Goal: Task Accomplishment & Management: Manage account settings

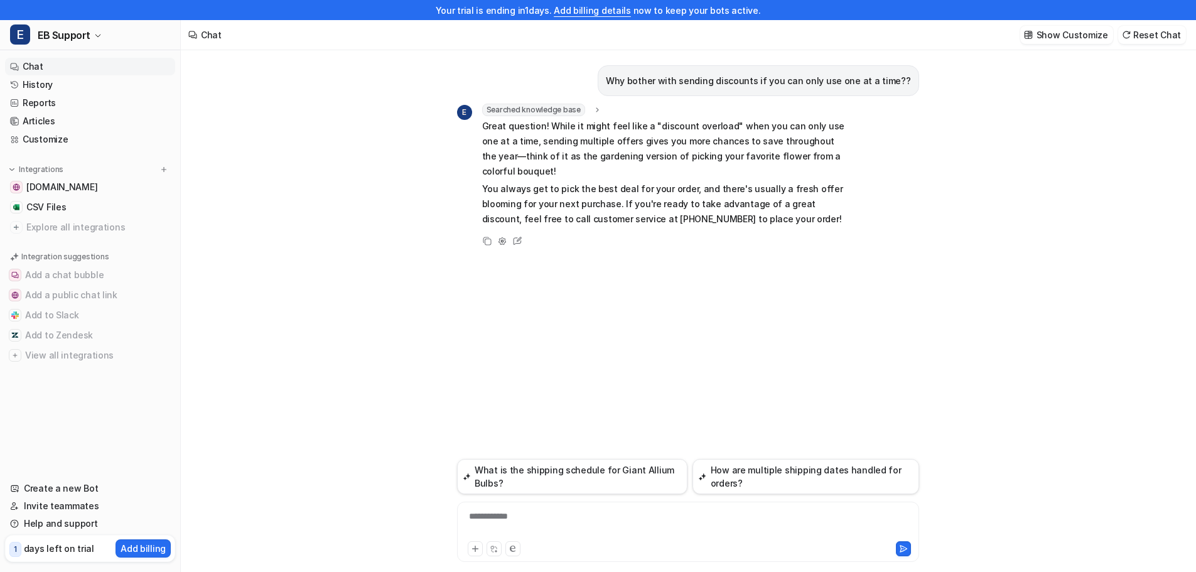
scroll to position [20, 0]
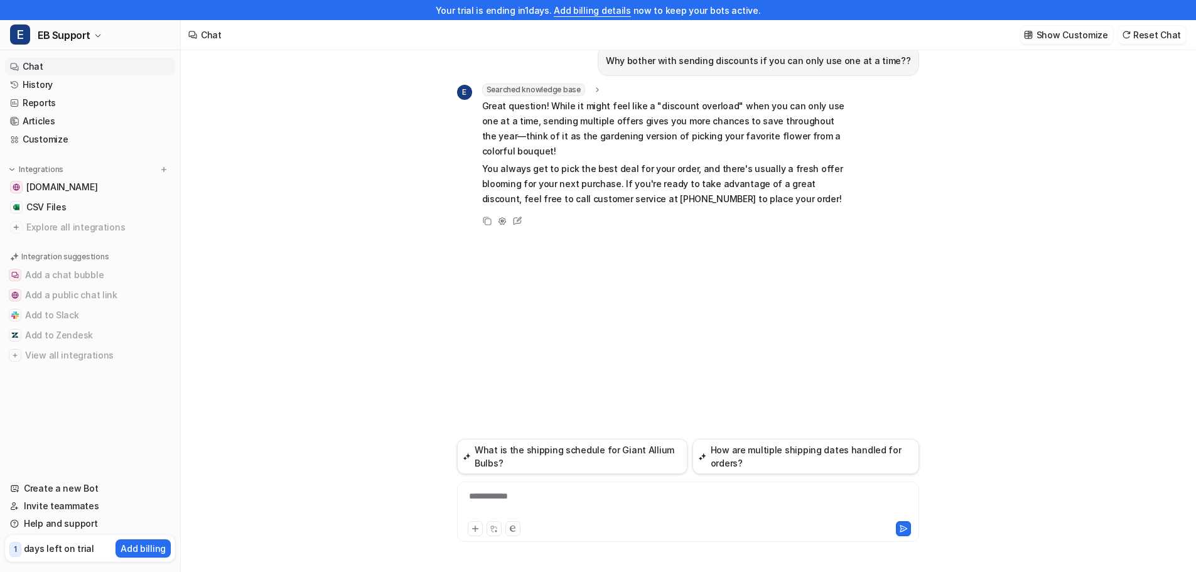
click at [29, 65] on link "Chat" at bounding box center [90, 67] width 170 height 18
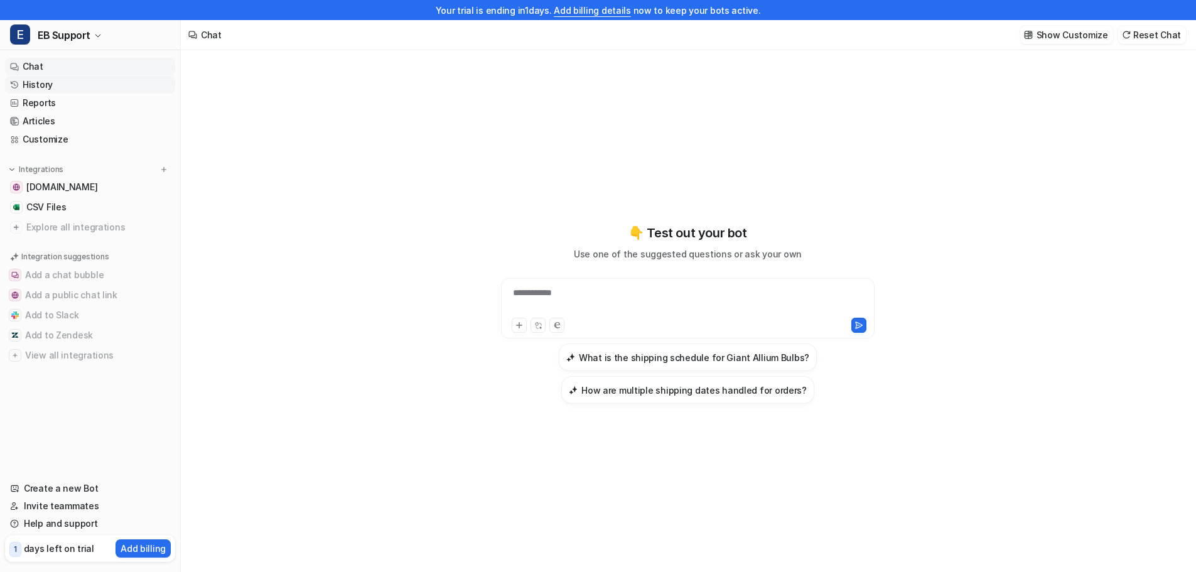
click at [45, 85] on link "History" at bounding box center [90, 85] width 170 height 18
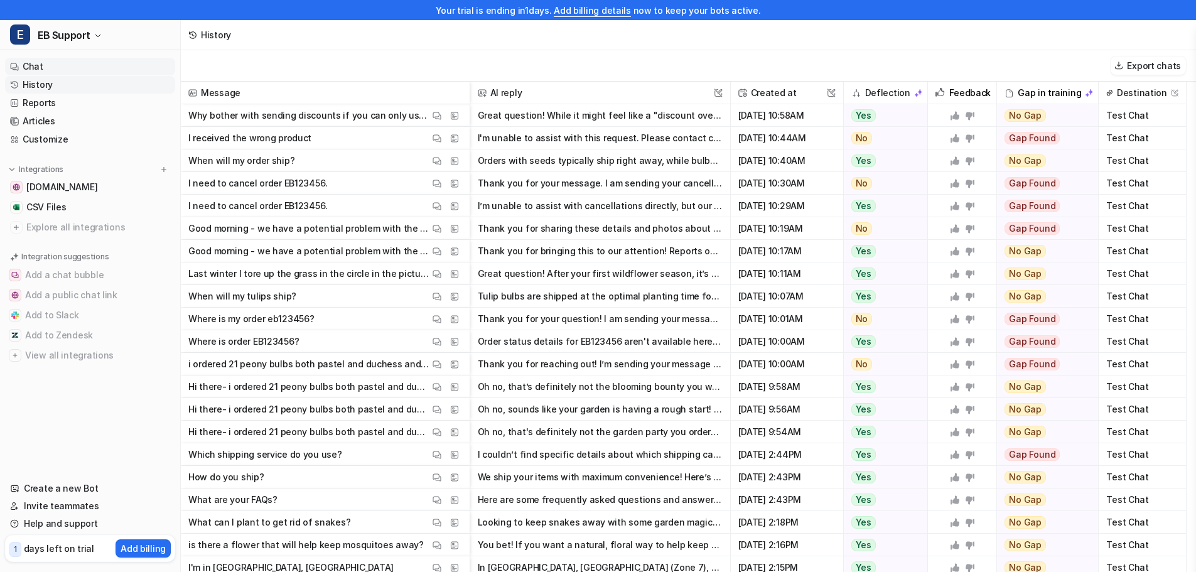
click at [39, 69] on link "Chat" at bounding box center [90, 67] width 170 height 18
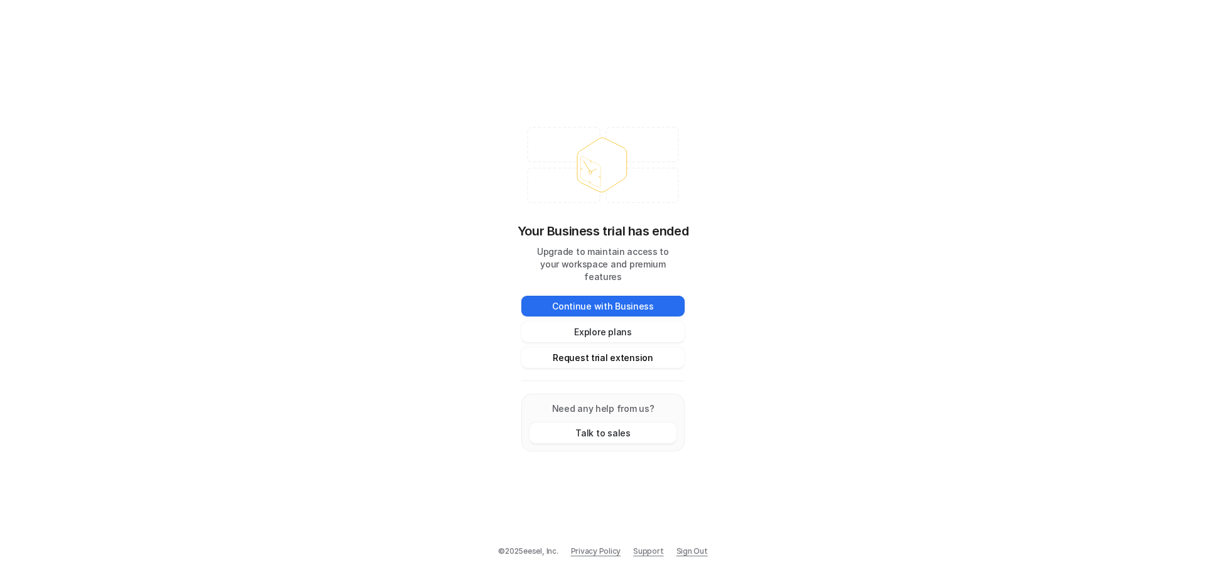
click at [613, 354] on button "Request trial extension" at bounding box center [602, 357] width 163 height 21
click at [592, 349] on button "Request trial extension" at bounding box center [602, 357] width 163 height 21
click at [600, 352] on button "Request trial extension" at bounding box center [602, 357] width 163 height 21
